Goal: Check status: Check status

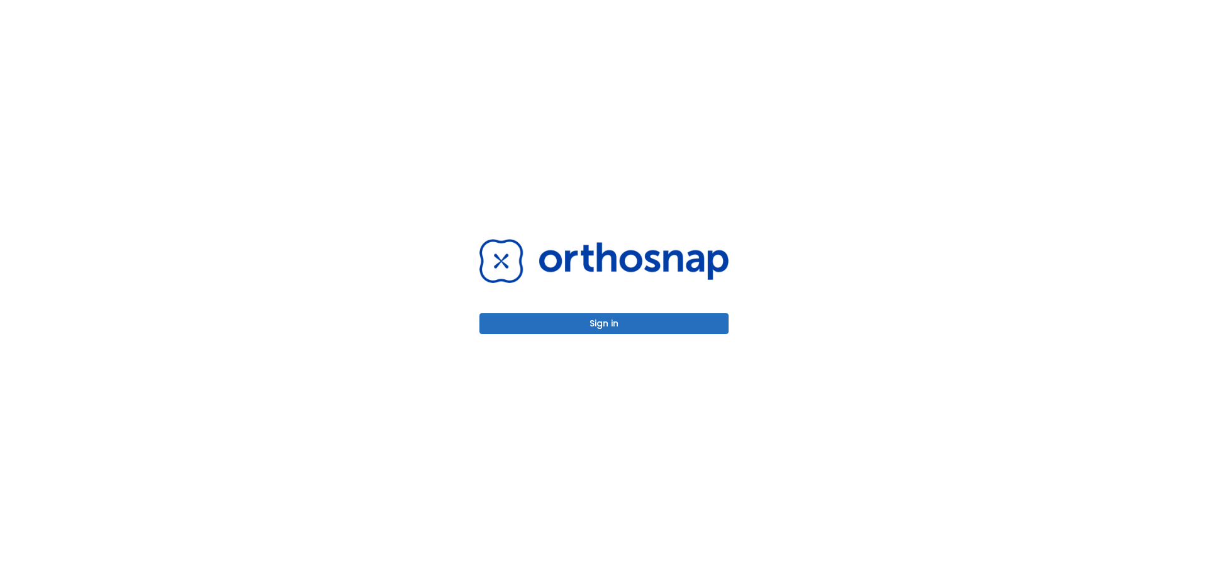
click at [497, 322] on button "Sign in" at bounding box center [603, 323] width 249 height 21
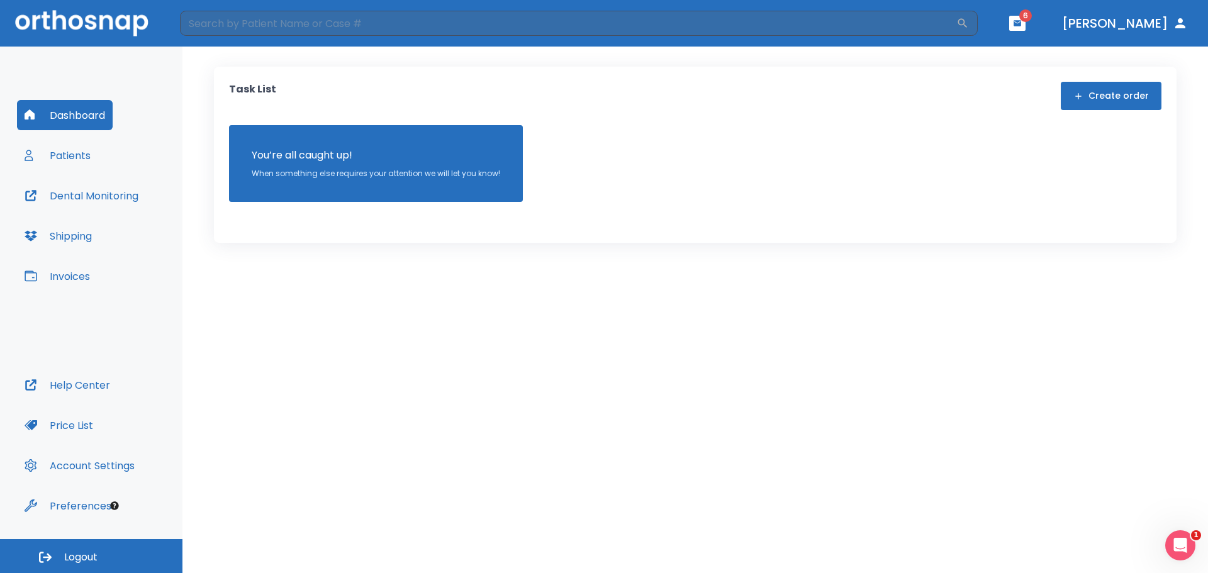
click at [80, 155] on button "Patients" at bounding box center [57, 155] width 81 height 30
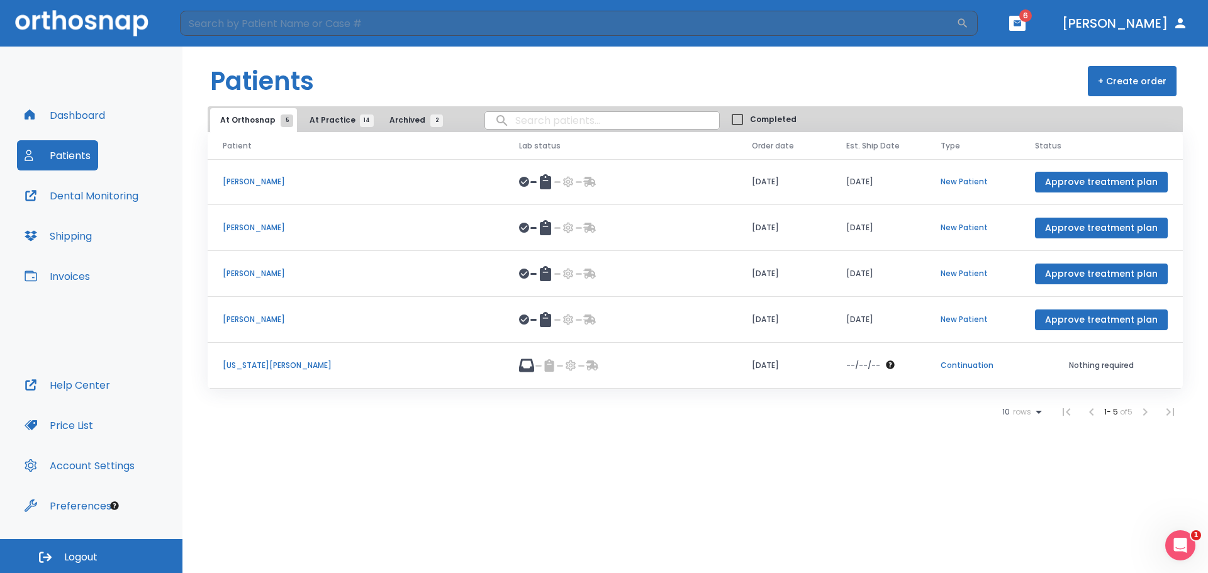
click at [247, 364] on p "[US_STATE][PERSON_NAME]" at bounding box center [356, 365] width 266 height 11
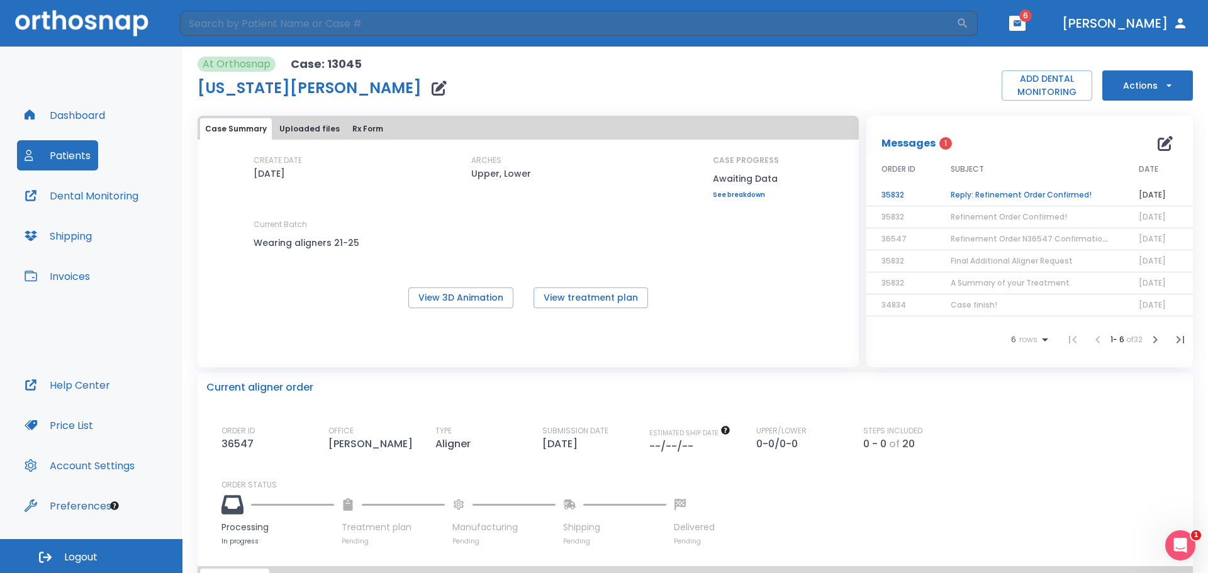
click at [993, 191] on td "Reply: Refinement Order Confirmed!" at bounding box center [1029, 195] width 188 height 22
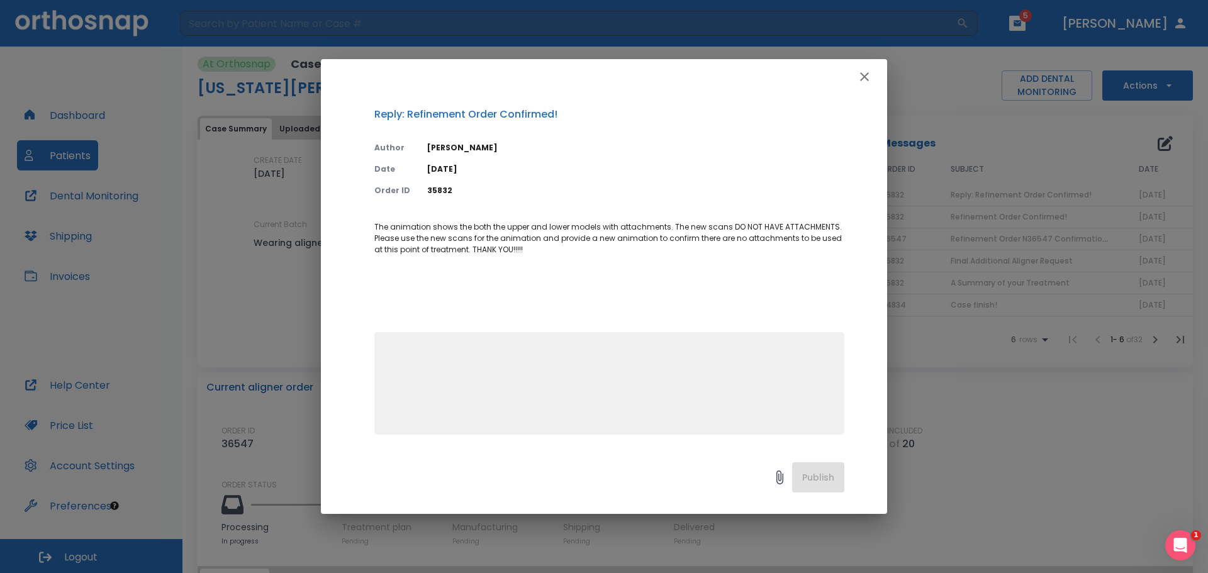
click at [861, 77] on icon "button" at bounding box center [864, 76] width 15 height 15
